Goal: Use online tool/utility: Utilize a website feature to perform a specific function

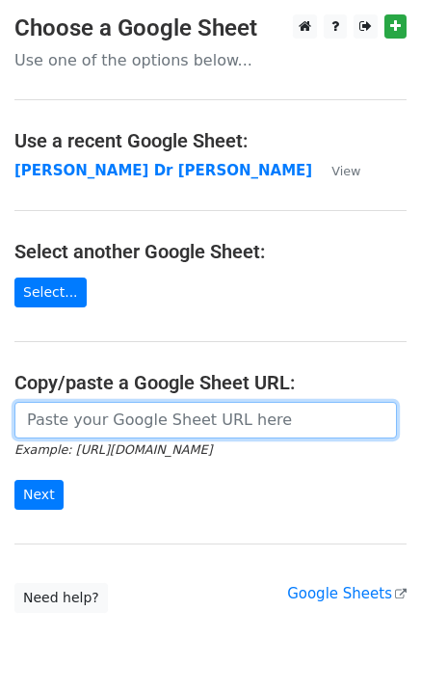
click at [152, 414] on input "url" at bounding box center [205, 420] width 383 height 37
paste input "[URL][DOMAIN_NAME]"
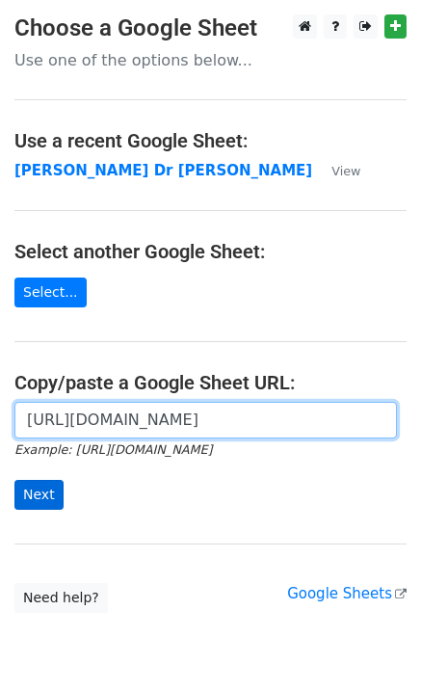
type input "[URL][DOMAIN_NAME]"
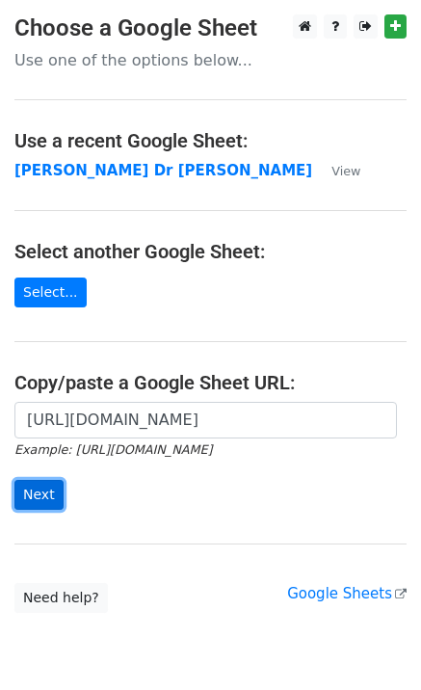
scroll to position [0, 0]
click at [40, 495] on input "Next" at bounding box center [38, 495] width 49 height 30
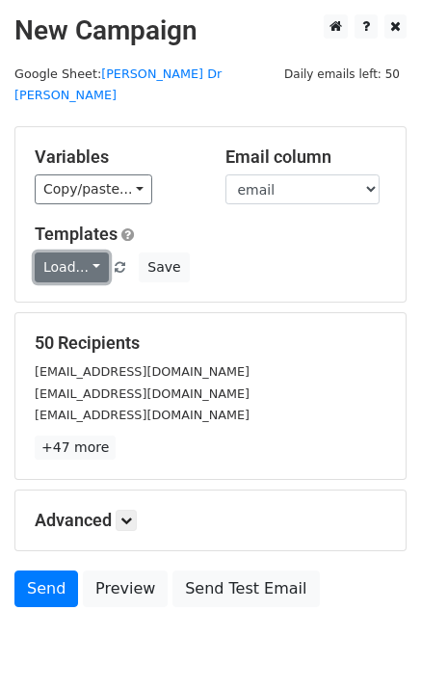
drag, startPoint x: 79, startPoint y: 242, endPoint x: 103, endPoint y: 267, distance: 34.8
click at [80, 253] on link "Load..." at bounding box center [72, 268] width 74 height 30
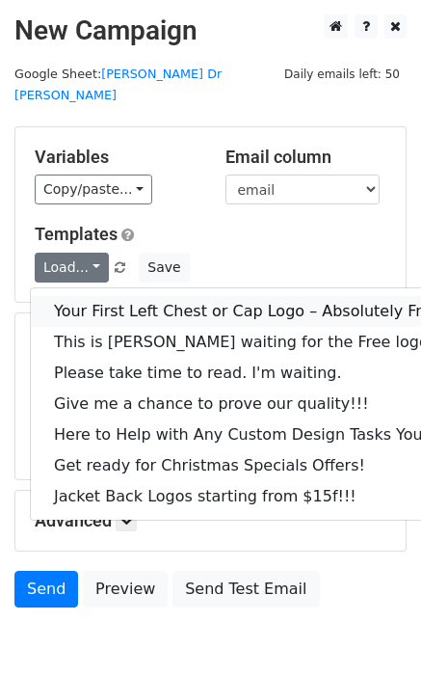
click at [108, 296] on link "Your First Left Chest or Cap Logo – Absolutely Free" at bounding box center [261, 311] width 460 height 31
